Goal: Find contact information: Find contact information

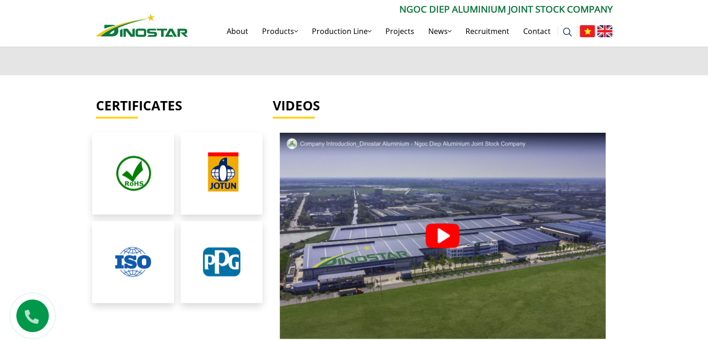
scroll to position [2127, 0]
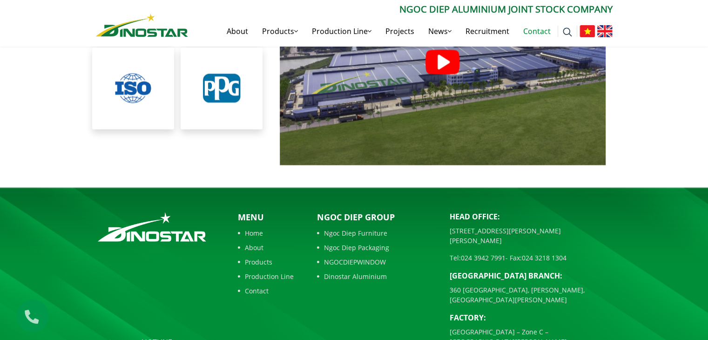
click at [523, 27] on link "Contact" at bounding box center [536, 31] width 41 height 30
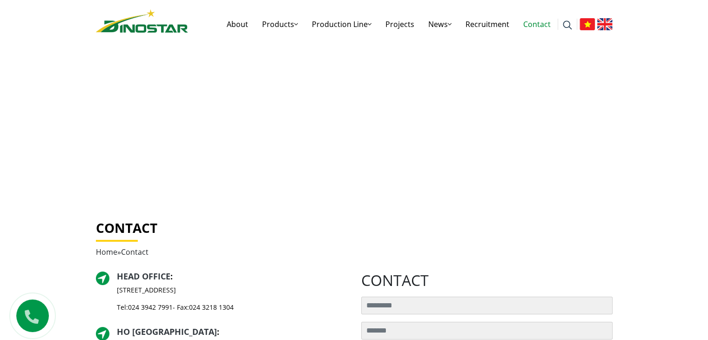
scroll to position [6, 0]
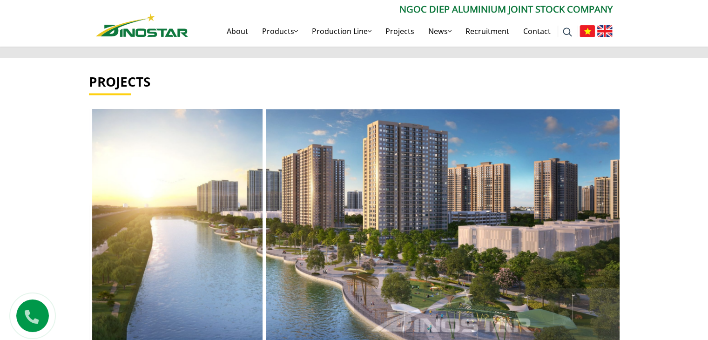
scroll to position [1332, 0]
